Goal: Transaction & Acquisition: Purchase product/service

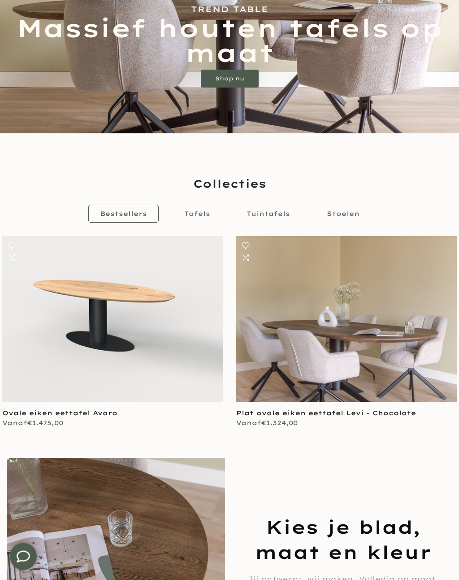
scroll to position [143, 0]
click at [208, 217] on span "Tafels" at bounding box center [197, 214] width 26 height 8
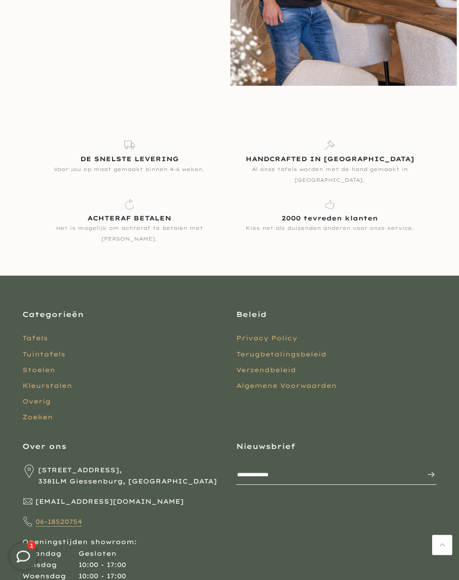
scroll to position [1418, 0]
click at [38, 338] on link "Tafels" at bounding box center [35, 338] width 26 height 8
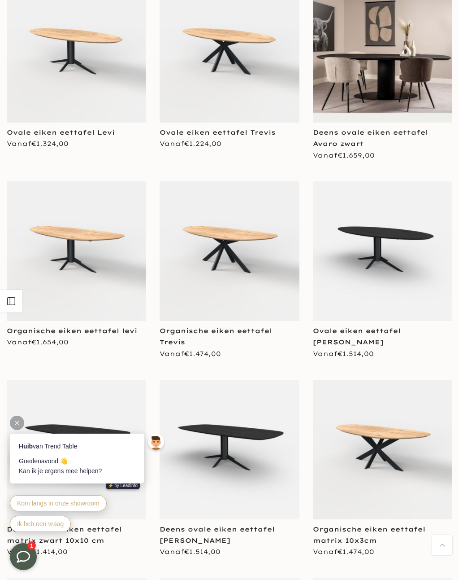
scroll to position [1014, 0]
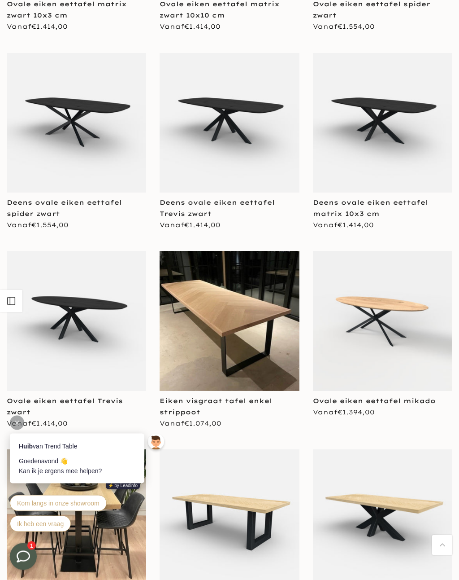
scroll to position [1761, 0]
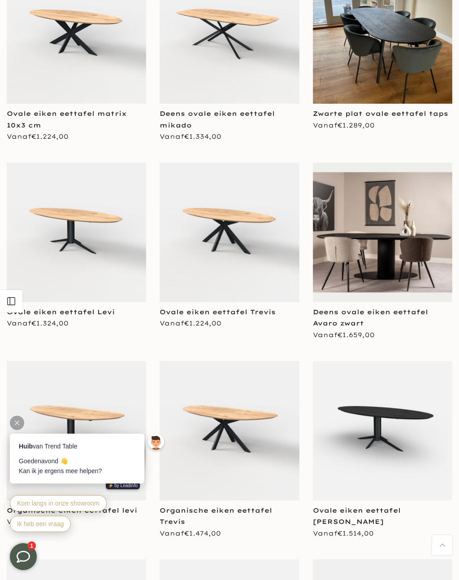
scroll to position [796, 0]
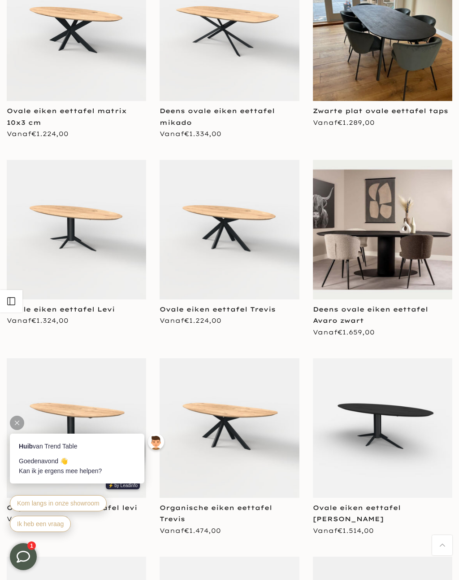
click at [392, 221] on img at bounding box center [383, 230] width 140 height 140
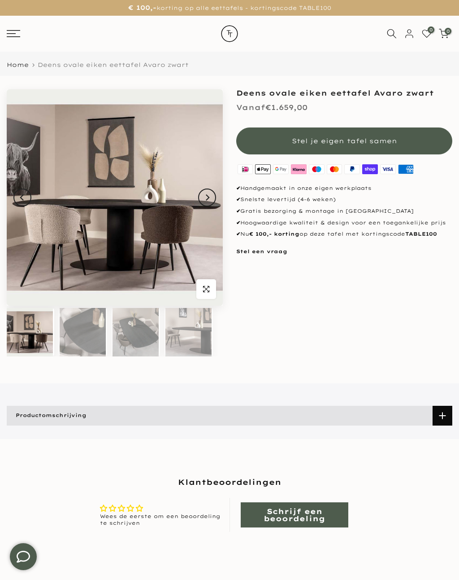
click at [213, 197] on button "Next" at bounding box center [207, 197] width 18 height 18
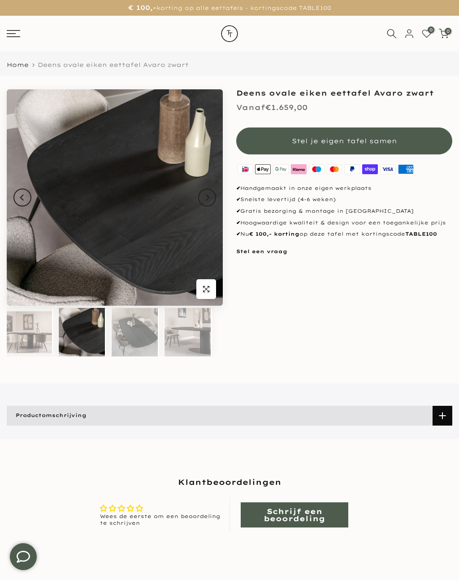
scroll to position [0, 1]
click at [208, 199] on icon "Next" at bounding box center [208, 197] width 4 height 6
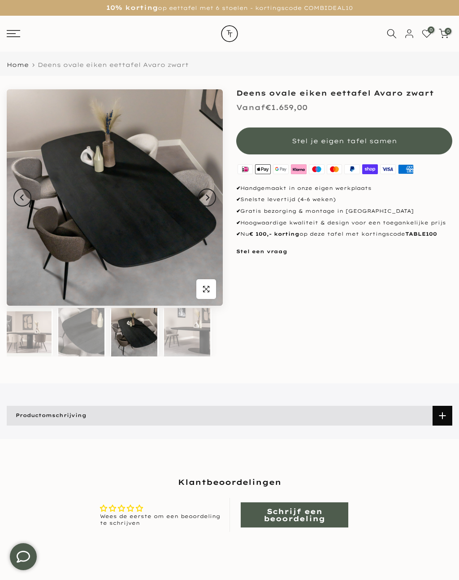
click at [210, 196] on button "Next" at bounding box center [207, 197] width 18 height 18
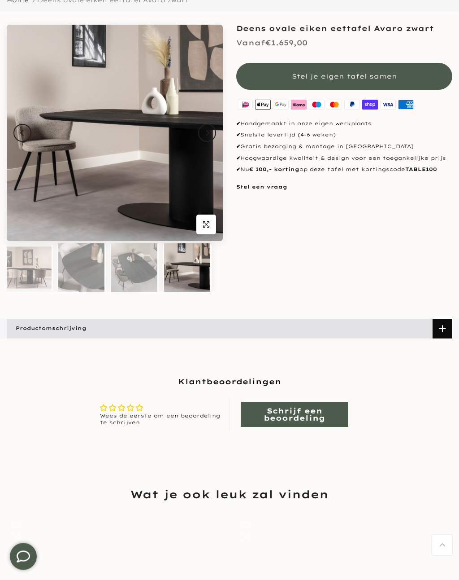
scroll to position [0, 0]
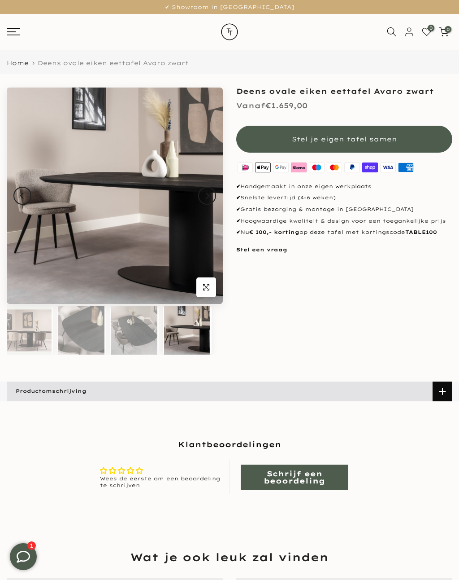
click at [398, 139] on button "Stel je eigen tafel samen" at bounding box center [344, 139] width 216 height 27
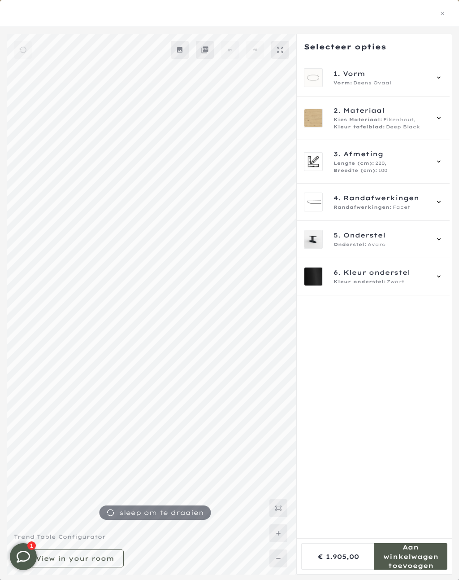
click at [424, 81] on div "Vorm: Deens Ovaal" at bounding box center [381, 82] width 95 height 7
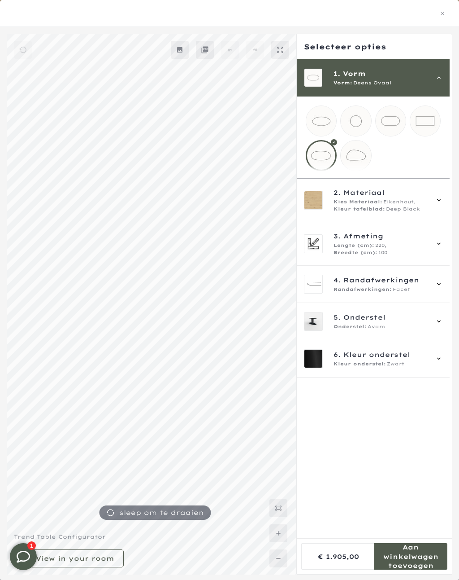
click at [360, 162] on mmq-loader at bounding box center [356, 155] width 30 height 30
click at [403, 197] on span "2. Materiaal" at bounding box center [381, 193] width 95 height 10
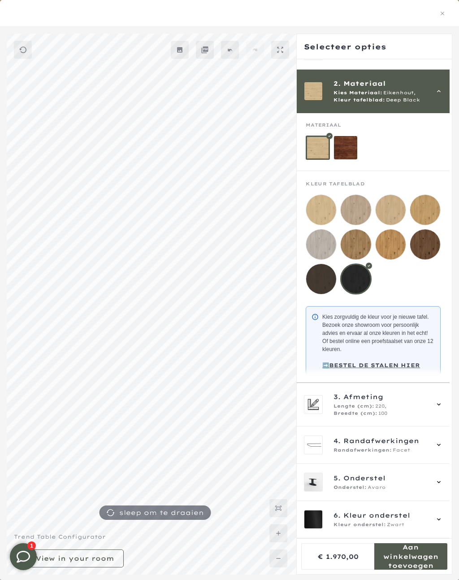
scroll to position [31, 0]
click at [328, 282] on mmq-loader at bounding box center [321, 279] width 30 height 30
click at [346, 146] on mmq-loader at bounding box center [345, 147] width 23 height 23
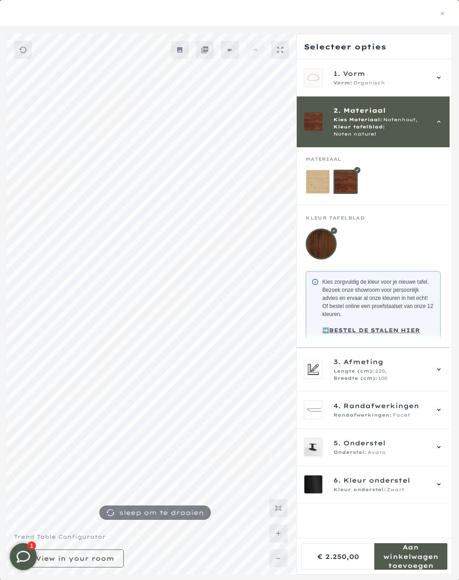
click at [318, 178] on mmq-loader at bounding box center [317, 181] width 23 height 23
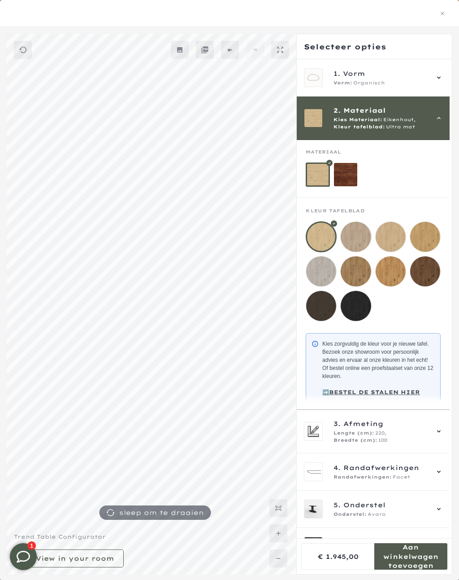
click at [344, 183] on mmq-loader at bounding box center [345, 174] width 23 height 23
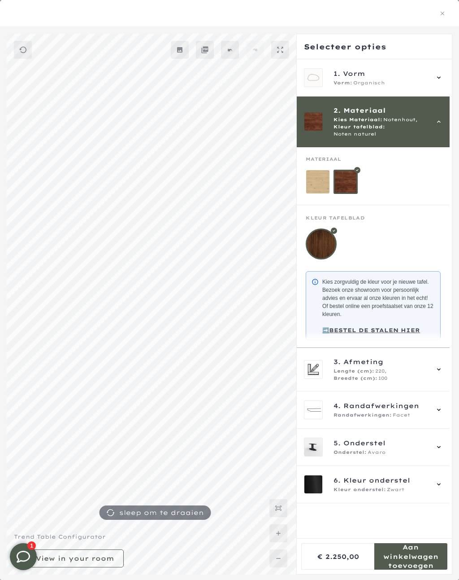
click at [319, 181] on mmq-loader at bounding box center [317, 181] width 23 height 23
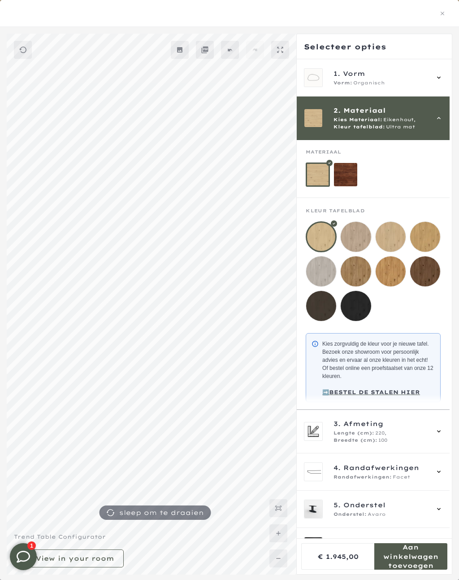
click at [359, 315] on mmq-loader at bounding box center [356, 306] width 30 height 30
click at [329, 311] on mmq-loader at bounding box center [321, 306] width 30 height 30
click at [359, 311] on mmq-loader at bounding box center [356, 306] width 30 height 30
